Goal: Check status: Check status

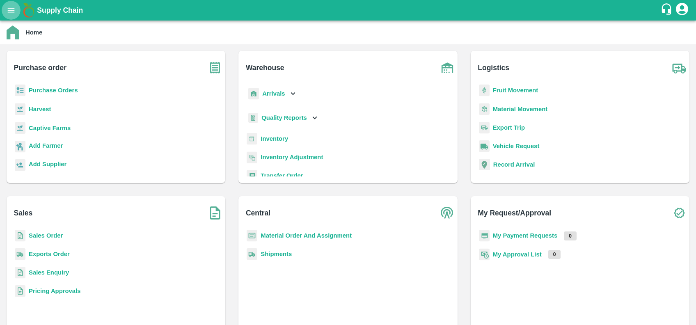
click at [8, 9] on icon "open drawer" at bounding box center [11, 10] width 9 height 9
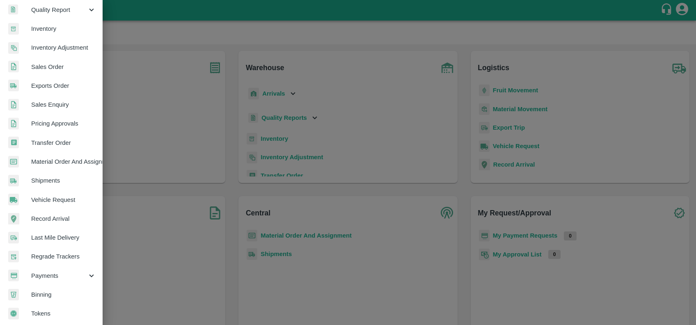
scroll to position [142, 0]
click at [60, 270] on span "Payments" at bounding box center [59, 274] width 56 height 9
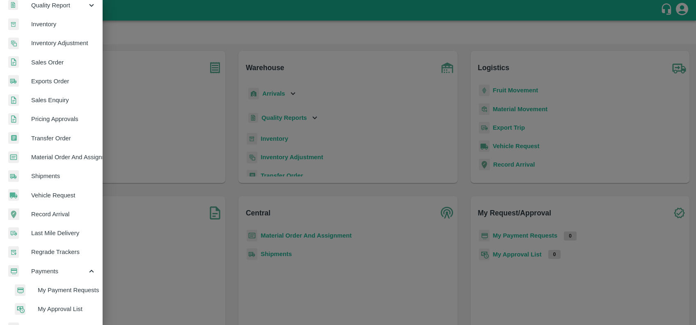
click at [66, 288] on span "My Payment Requests" at bounding box center [67, 290] width 58 height 9
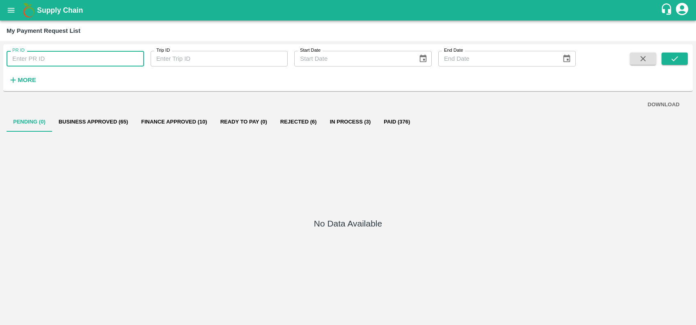
click at [60, 59] on input "PR ID" at bounding box center [75, 59] width 137 height 16
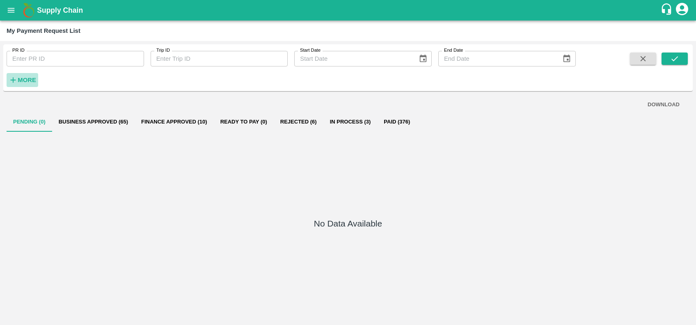
click at [19, 76] on h6 "More" at bounding box center [27, 80] width 18 height 11
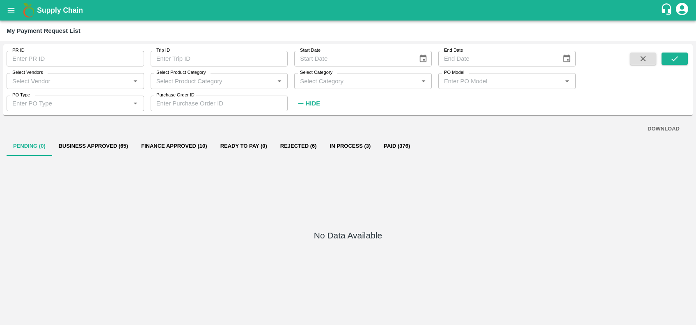
click at [47, 86] on input "Select Vendors" at bounding box center [68, 81] width 119 height 11
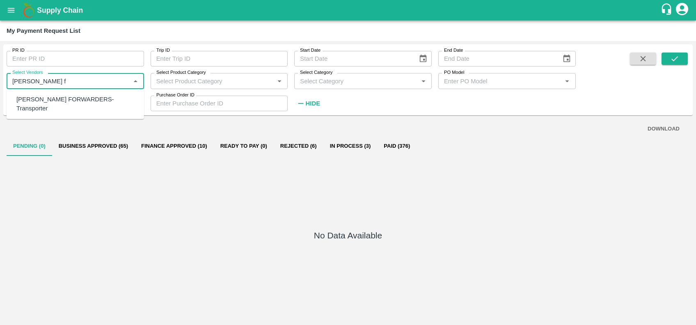
click at [53, 98] on div "[PERSON_NAME] FORWARDERS-Transporter" at bounding box center [76, 104] width 121 height 18
type input "[PERSON_NAME] FORWARDERS-Transporter"
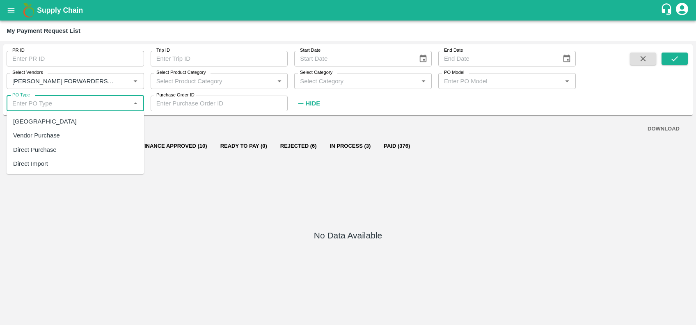
click at [53, 98] on input "PO Type" at bounding box center [68, 103] width 119 height 11
click at [101, 78] on input "Select Vendors" at bounding box center [63, 81] width 108 height 11
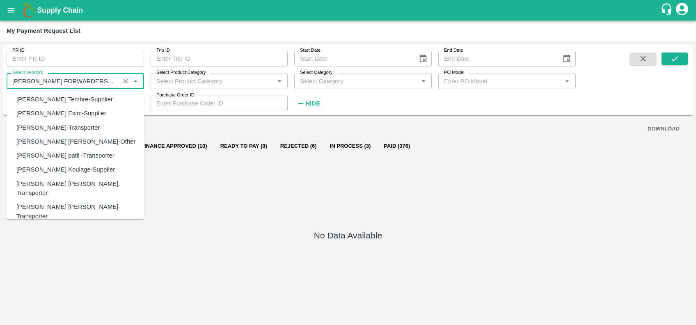
scroll to position [92, 0]
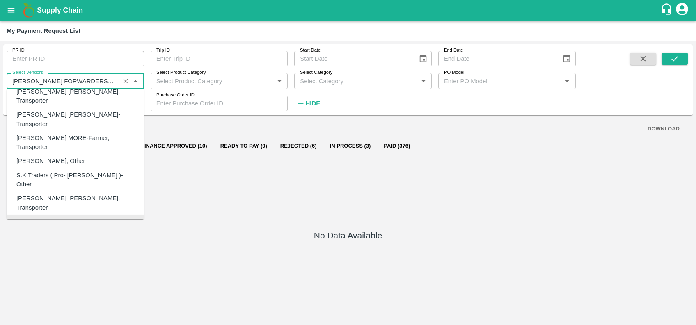
click at [101, 78] on input "Select Vendors" at bounding box center [63, 81] width 108 height 11
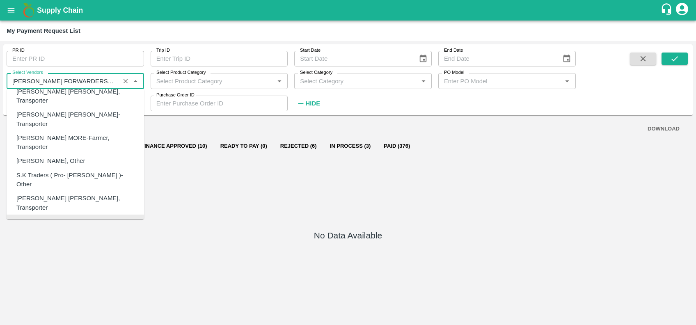
click at [101, 78] on input "Select Vendors" at bounding box center [63, 81] width 108 height 11
drag, startPoint x: 11, startPoint y: 80, endPoint x: 135, endPoint y: 84, distance: 124.4
click at [135, 84] on div "Select Vendors   *" at bounding box center [75, 81] width 137 height 16
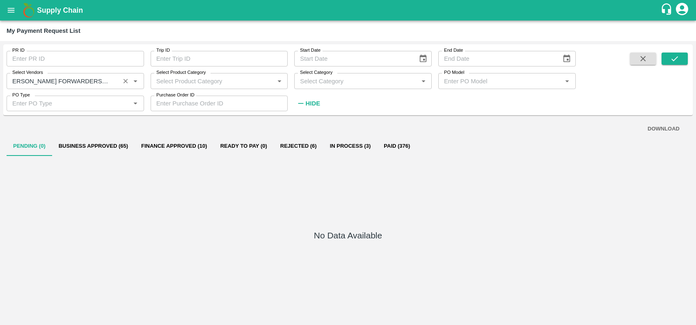
scroll to position [0, 0]
